Goal: Information Seeking & Learning: Compare options

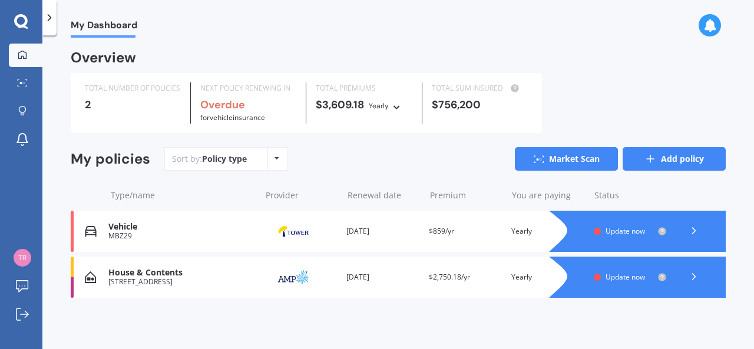
click at [674, 164] on link "Add policy" at bounding box center [674, 159] width 103 height 24
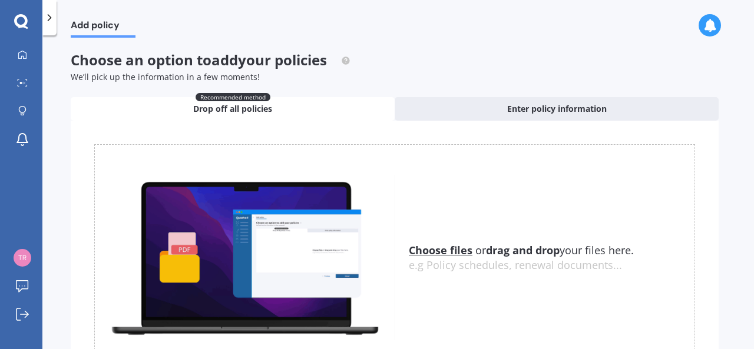
click at [454, 250] on u "Choose files" at bounding box center [441, 250] width 64 height 14
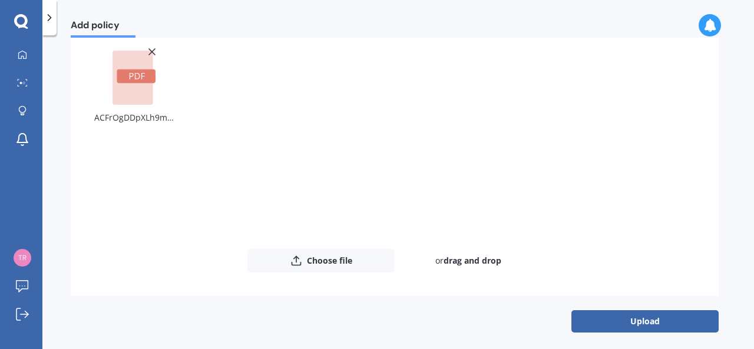
scroll to position [103, 0]
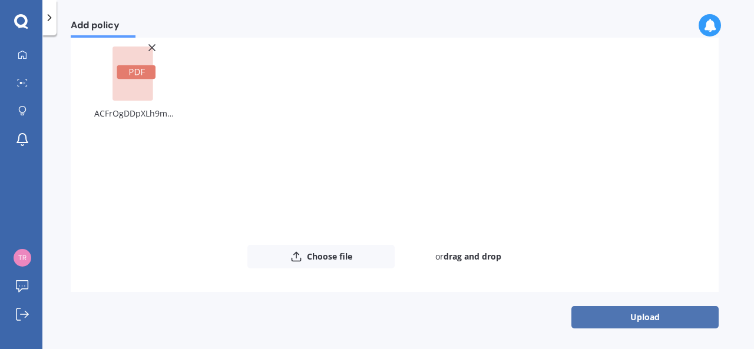
click at [638, 319] on button "Upload" at bounding box center [644, 317] width 147 height 22
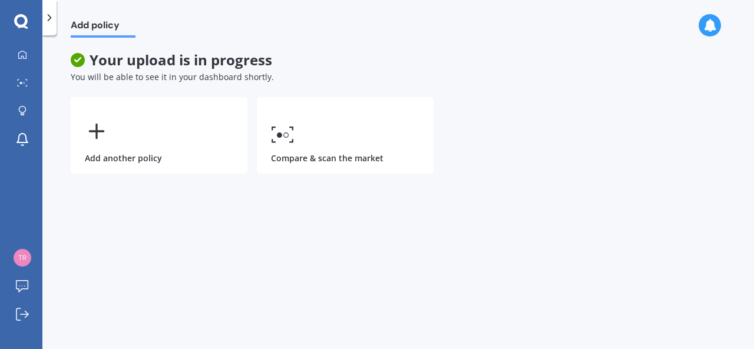
scroll to position [0, 0]
click at [22, 52] on icon at bounding box center [22, 54] width 9 height 9
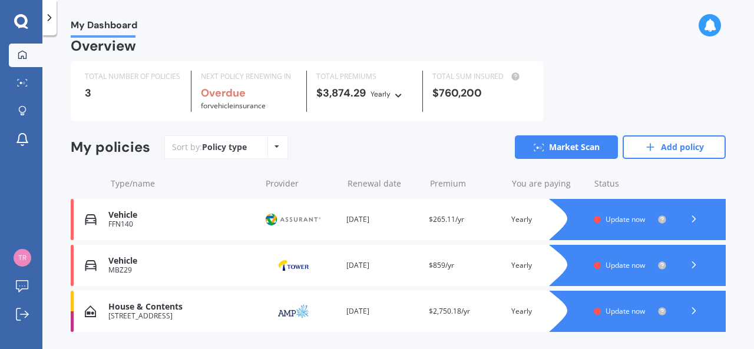
scroll to position [25, 0]
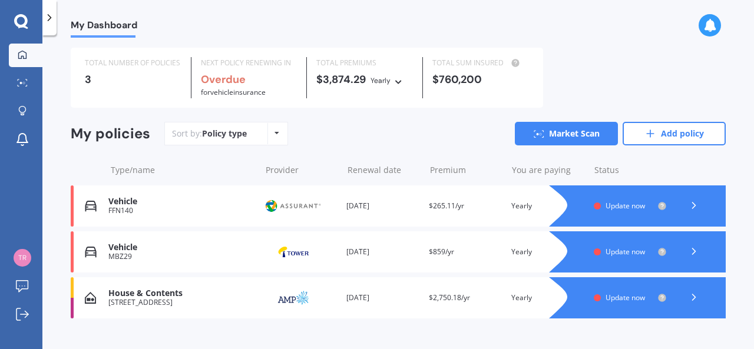
click at [688, 245] on div at bounding box center [693, 252] width 35 height 18
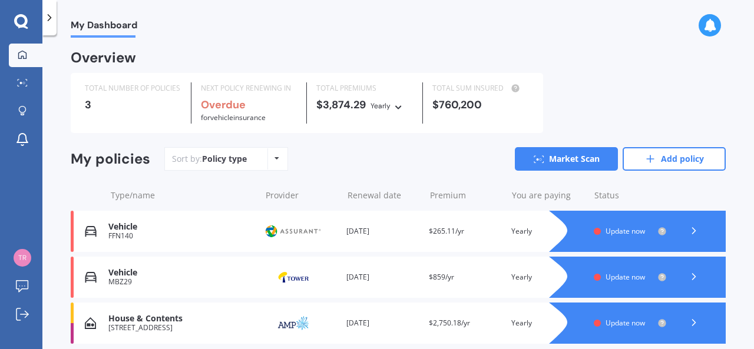
click at [549, 224] on icon at bounding box center [561, 231] width 24 height 41
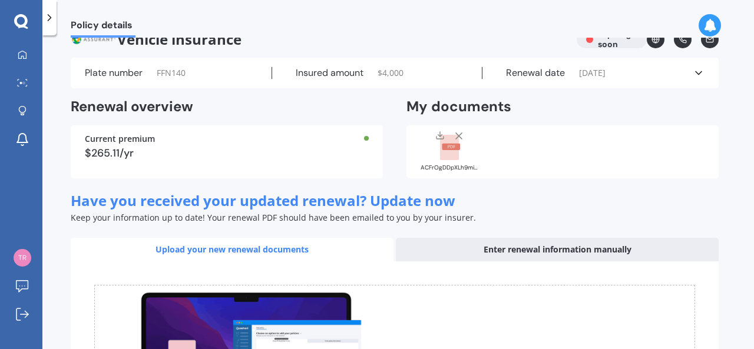
scroll to position [25, 0]
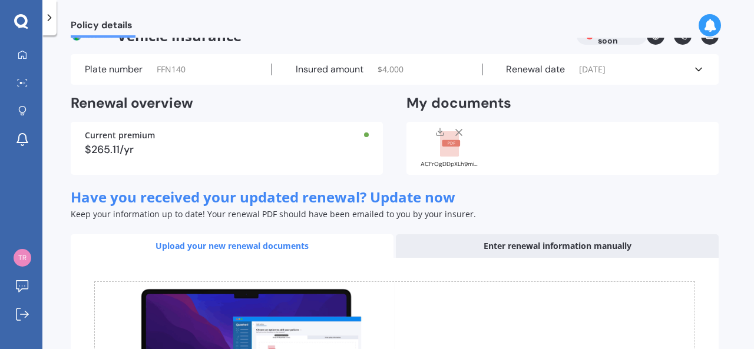
click at [343, 145] on div "$265.11/yr" at bounding box center [227, 149] width 284 height 11
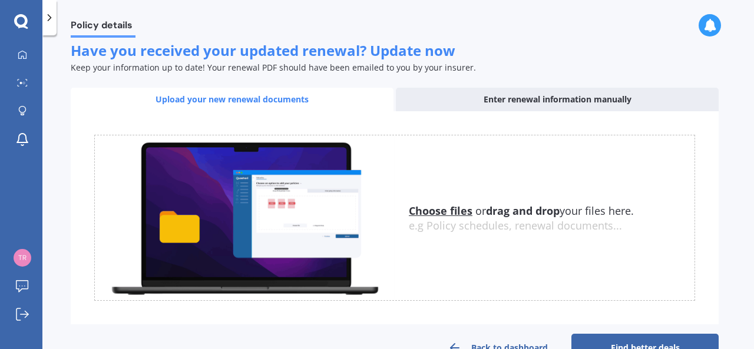
scroll to position [205, 0]
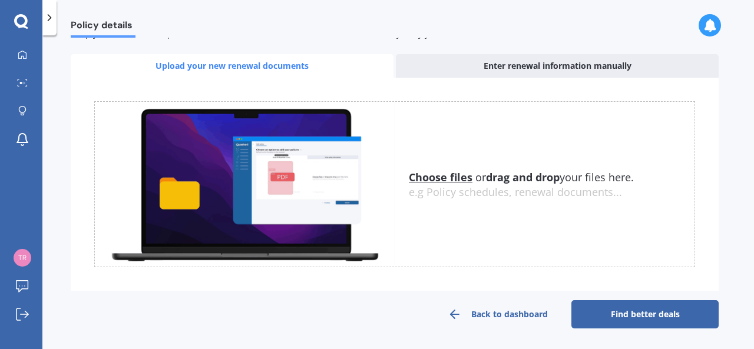
click at [632, 309] on link "Find better deals" at bounding box center [644, 314] width 147 height 28
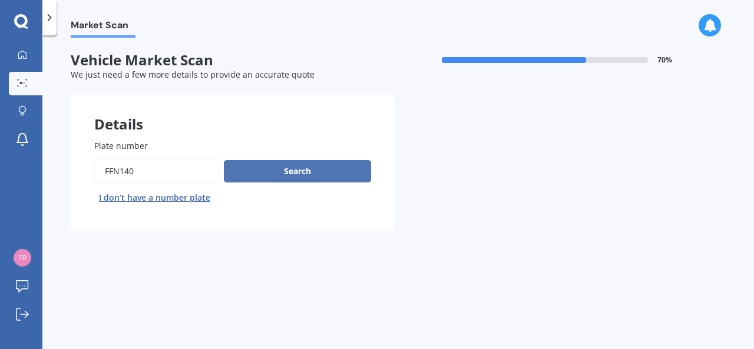
click at [311, 168] on button "Search" at bounding box center [297, 171] width 147 height 22
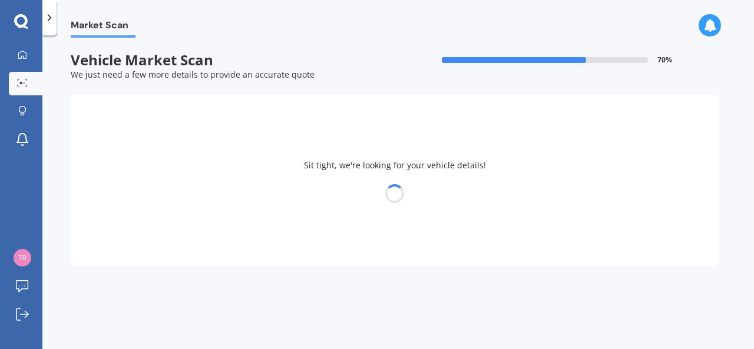
select select "SUZUKI"
select select "SX4"
select select "03"
select select "11"
select select "1979"
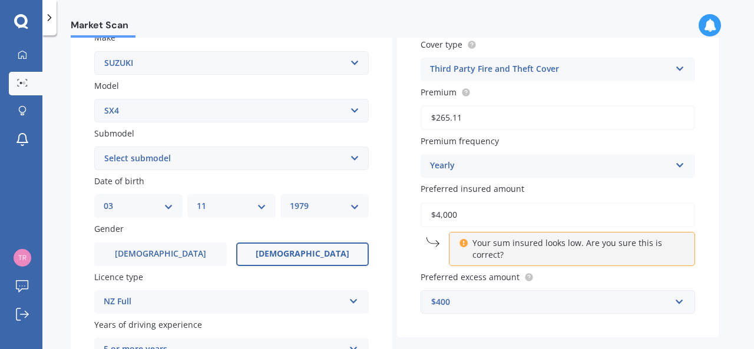
scroll to position [237, 0]
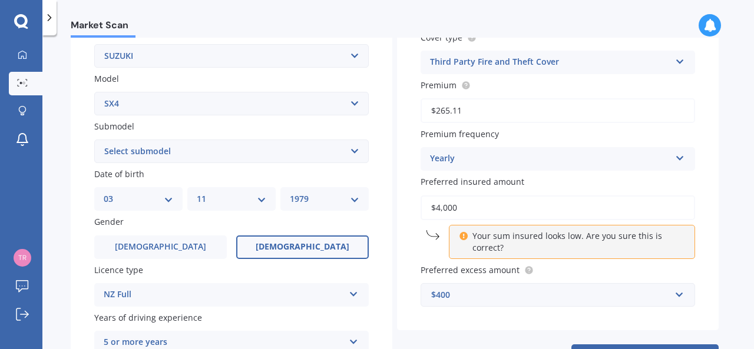
click at [341, 153] on select "Select submodel (All)" at bounding box center [231, 152] width 275 height 24
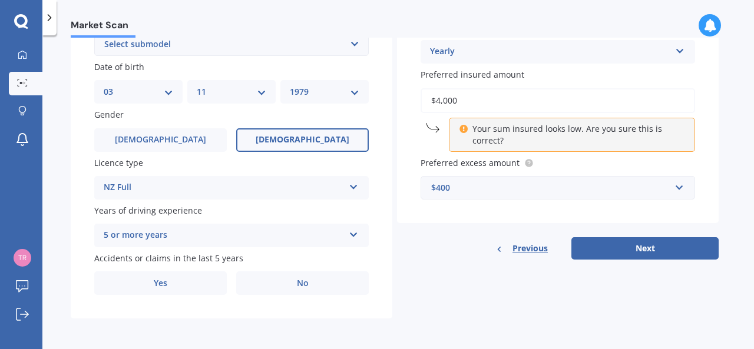
scroll to position [345, 0]
click at [300, 277] on label "No" at bounding box center [302, 284] width 133 height 24
click at [0, 0] on input "No" at bounding box center [0, 0] width 0 height 0
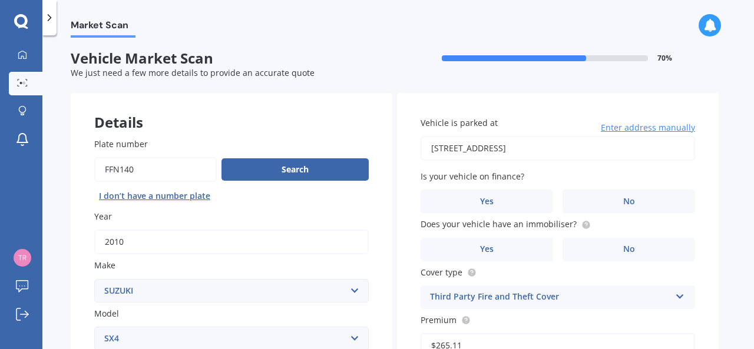
scroll to position [1, 0]
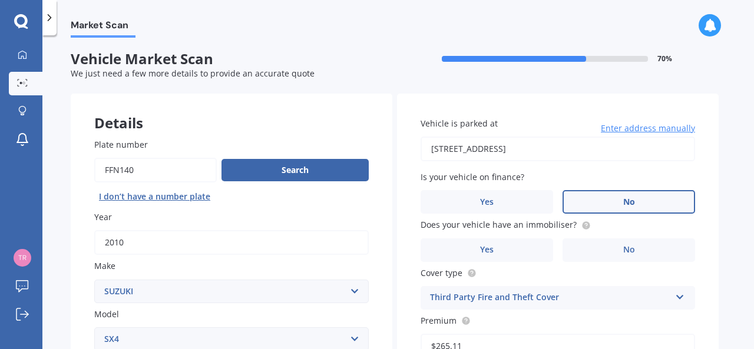
click at [587, 198] on label "No" at bounding box center [629, 202] width 133 height 24
click at [0, 0] on input "No" at bounding box center [0, 0] width 0 height 0
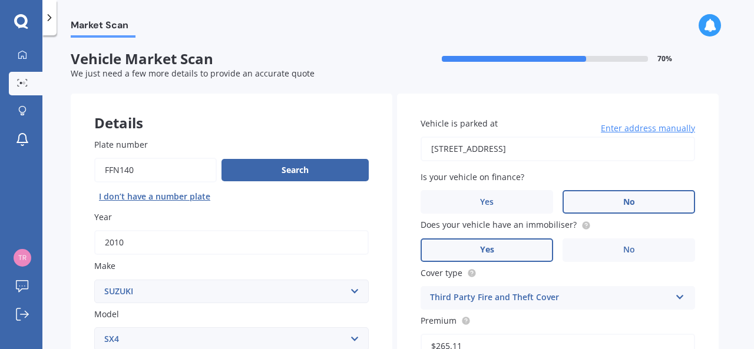
click at [513, 249] on label "Yes" at bounding box center [487, 251] width 133 height 24
click at [0, 0] on input "Yes" at bounding box center [0, 0] width 0 height 0
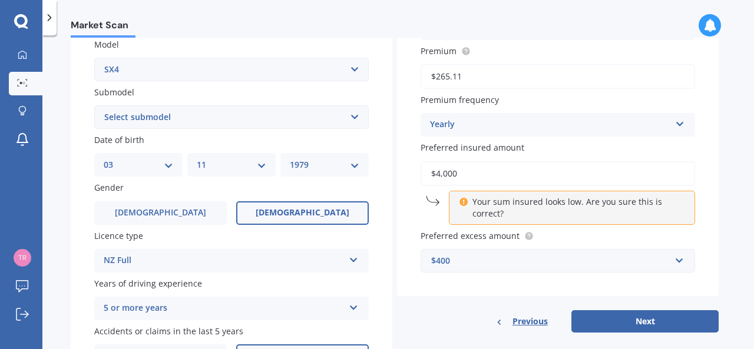
scroll to position [272, 0]
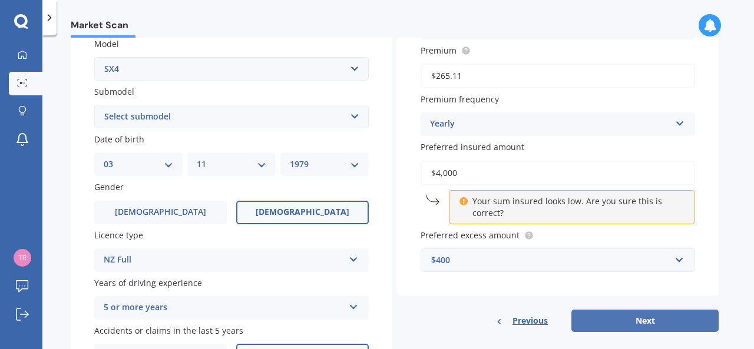
click at [642, 319] on button "Next" at bounding box center [644, 321] width 147 height 22
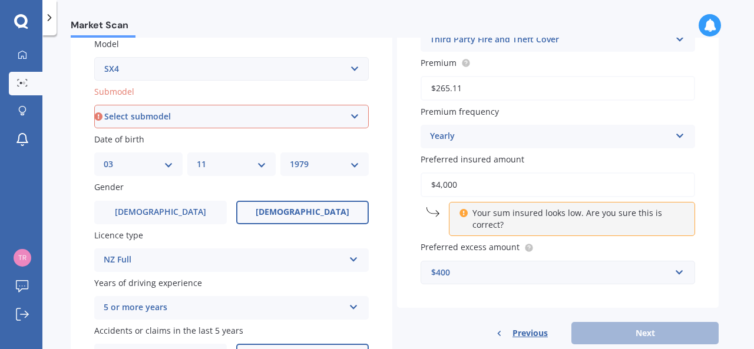
click at [343, 120] on select "Select submodel (All)" at bounding box center [231, 117] width 275 height 24
select select "(ALL)"
click at [94, 105] on select "Select submodel (All)" at bounding box center [231, 117] width 275 height 24
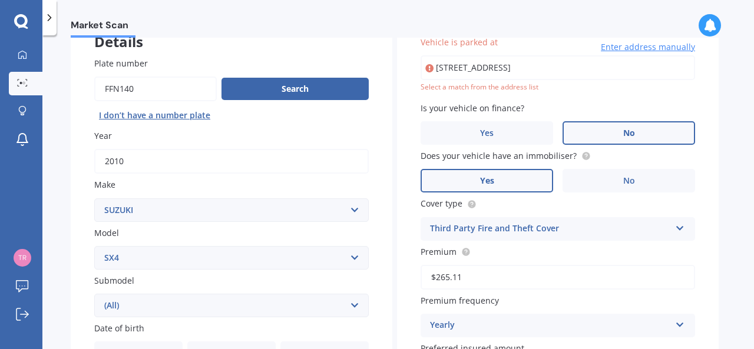
scroll to position [80, 0]
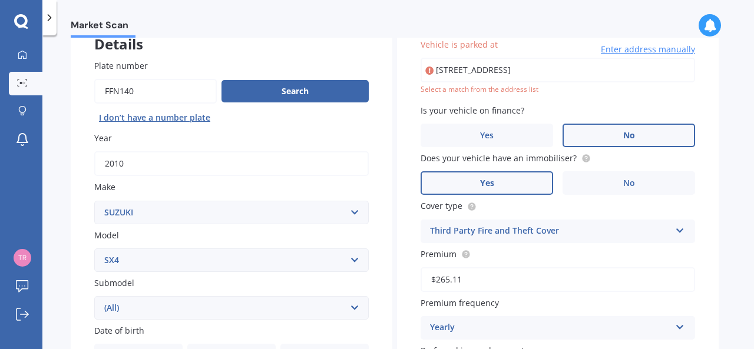
type input "92 Para Road, Waihakeke 5792"
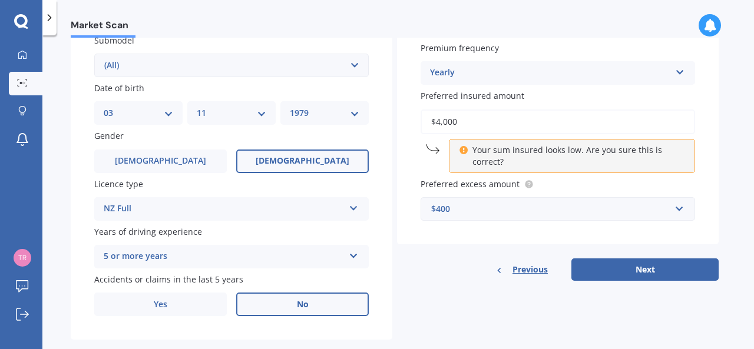
scroll to position [324, 0]
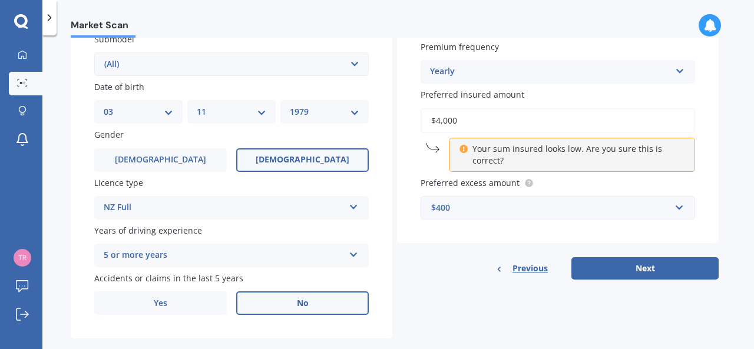
click at [577, 160] on p "Your sum insured looks low. Are you sure this is correct?" at bounding box center [577, 155] width 208 height 24
click at [619, 267] on button "Next" at bounding box center [644, 268] width 147 height 22
select select "03"
select select "11"
select select "1979"
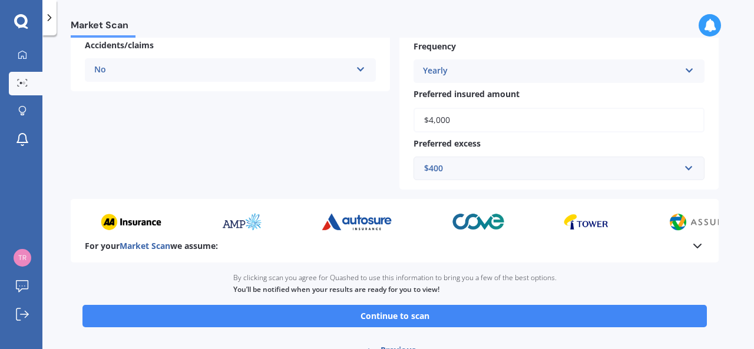
scroll to position [357, 0]
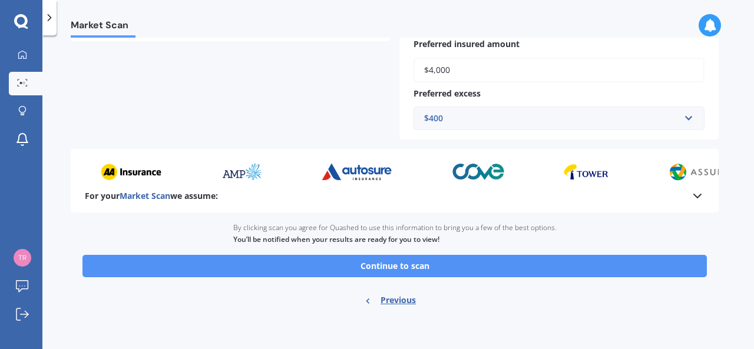
click at [428, 263] on button "Continue to scan" at bounding box center [394, 266] width 625 height 22
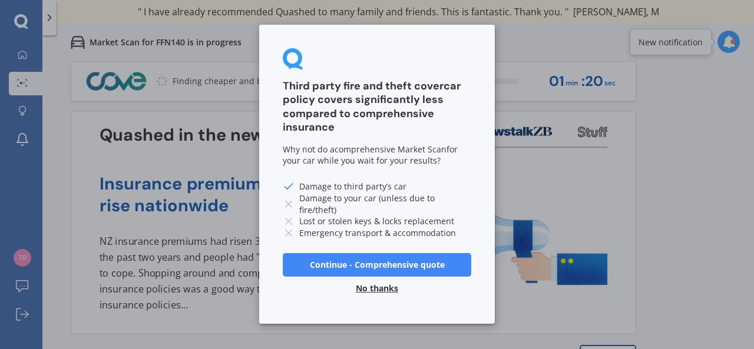
click at [379, 281] on button "No thanks" at bounding box center [377, 289] width 57 height 24
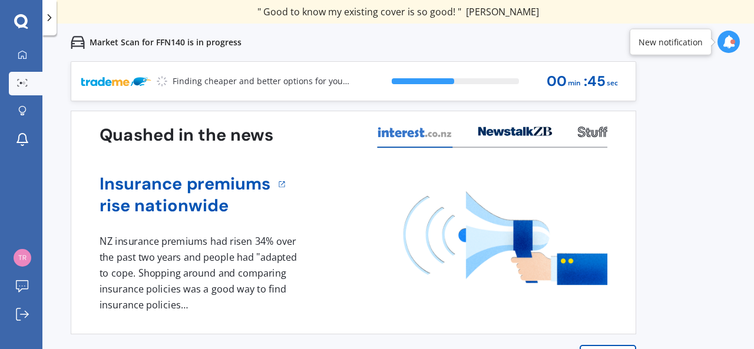
click at [729, 39] on icon at bounding box center [728, 41] width 13 height 13
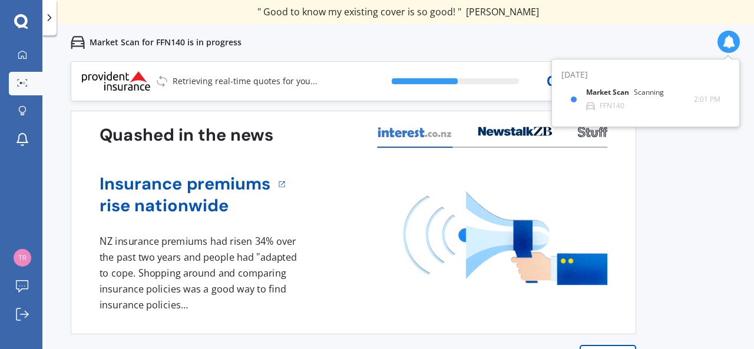
click at [692, 189] on div "Previous 60,000+ Kiwis have signed up to shop and save on insurance with us " H…" at bounding box center [398, 235] width 712 height 349
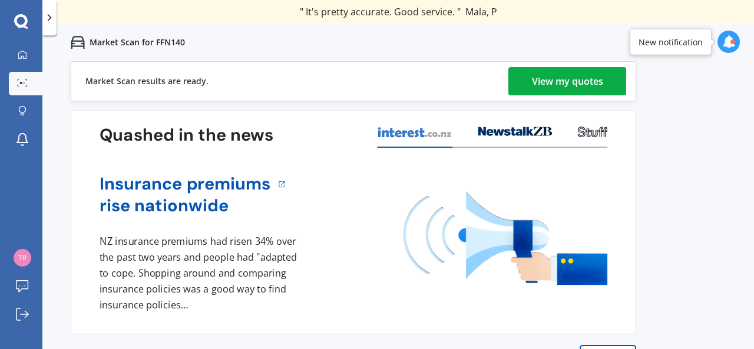
click at [593, 69] on div "View my quotes" at bounding box center [567, 81] width 71 height 28
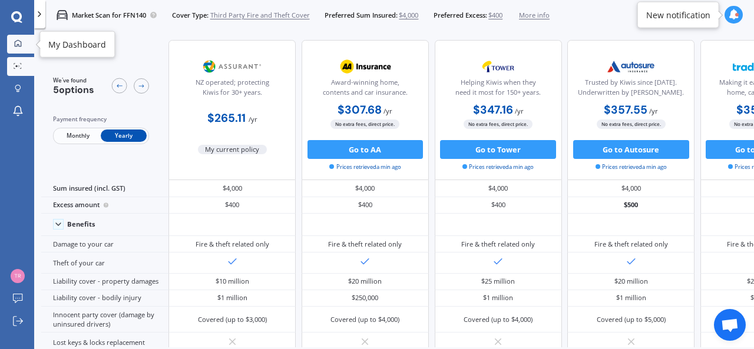
click at [19, 40] on icon at bounding box center [18, 43] width 8 height 8
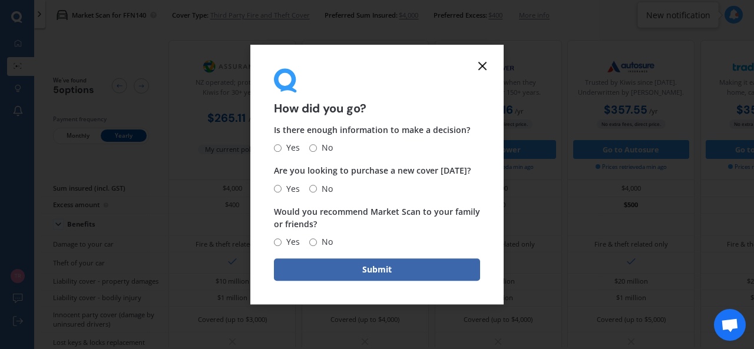
click at [477, 56] on form "How did you go? Is there enough information to make a decision? Yes No Are you …" at bounding box center [376, 175] width 253 height 260
click at [486, 64] on icon at bounding box center [482, 66] width 14 height 14
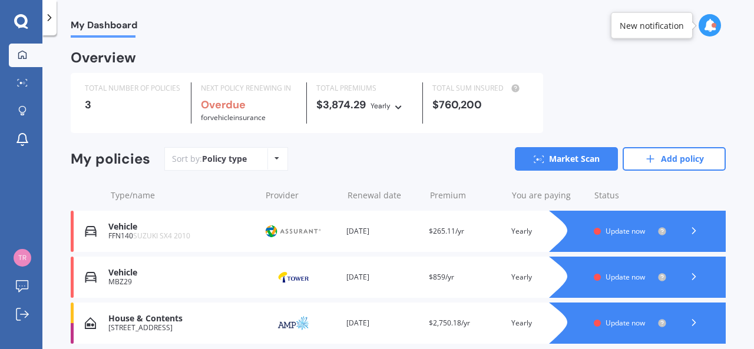
click at [149, 223] on div "Vehicle" at bounding box center [181, 227] width 146 height 10
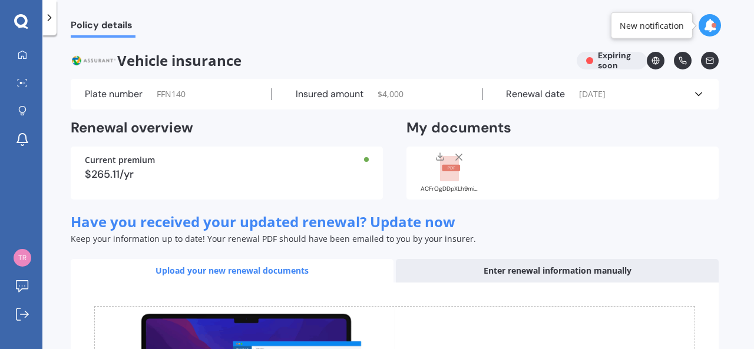
click at [461, 153] on icon at bounding box center [459, 157] width 12 height 12
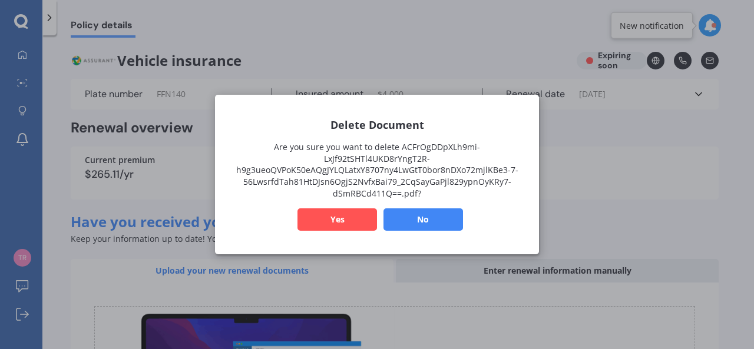
click at [337, 214] on button "Yes" at bounding box center [338, 220] width 80 height 22
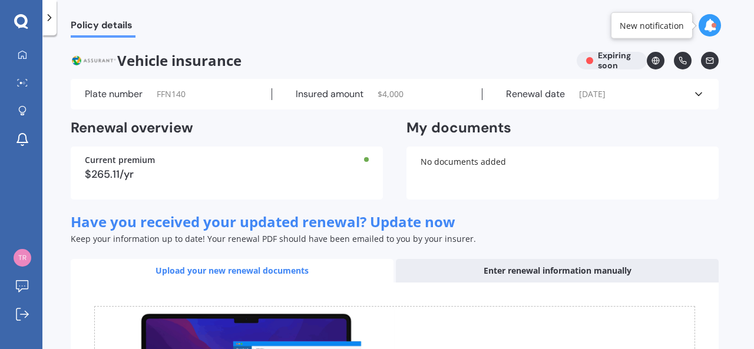
click at [659, 58] on icon at bounding box center [656, 61] width 8 height 8
